Goal: Task Accomplishment & Management: Use online tool/utility

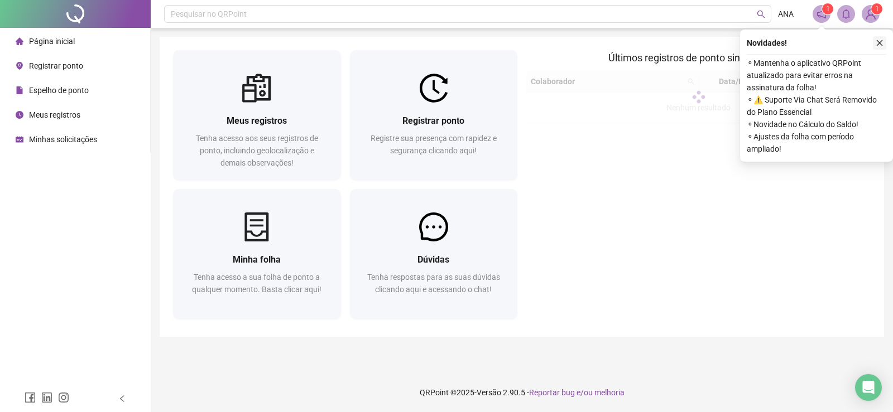
click at [882, 44] on icon "close" at bounding box center [880, 43] width 8 height 8
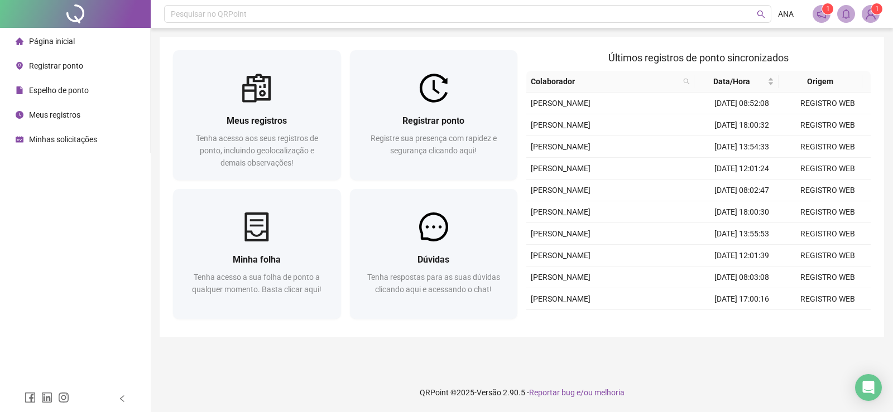
click at [42, 66] on span "Registrar ponto" at bounding box center [56, 65] width 54 height 9
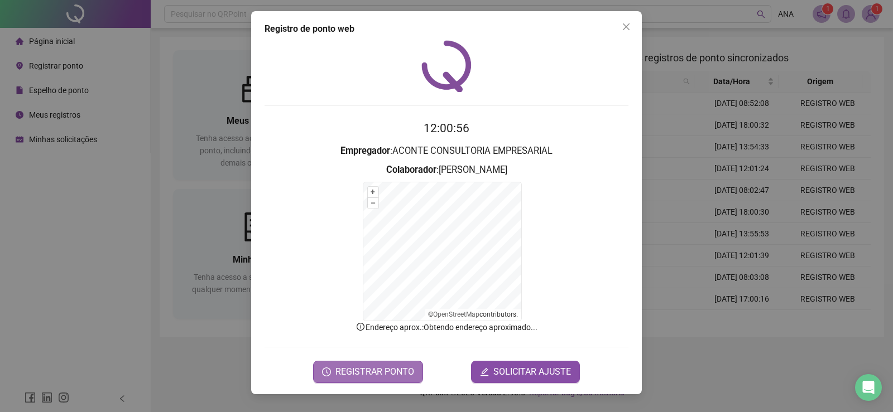
click at [360, 367] on span "REGISTRAR PONTO" at bounding box center [374, 371] width 79 height 13
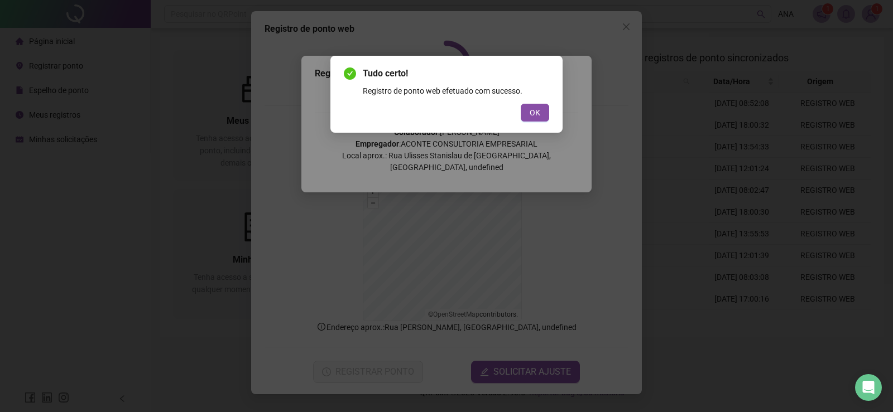
click at [522, 122] on div "Tudo certo! Registro de ponto web efetuado com sucesso. OK" at bounding box center [446, 94] width 232 height 77
click at [527, 110] on button "OK" at bounding box center [535, 113] width 28 height 18
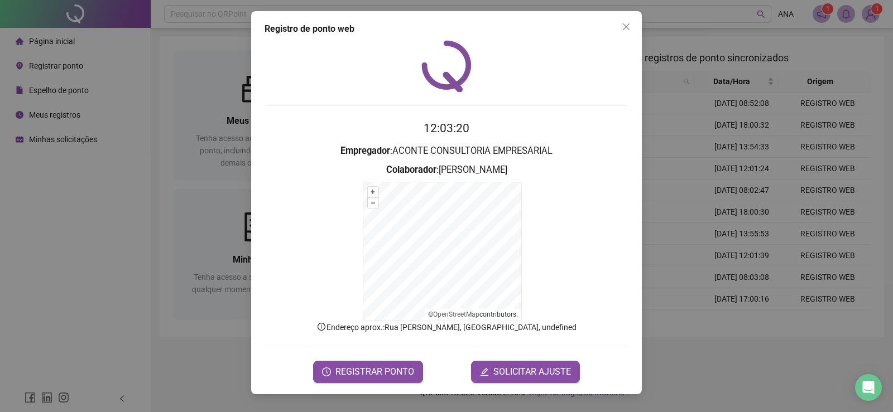
click at [116, 177] on div "Registro de ponto web 12:03:20 Empregador : ACONTE CONSULTORIA EMPRESARIAL Cola…" at bounding box center [446, 206] width 893 height 412
